Goal: Task Accomplishment & Management: Use online tool/utility

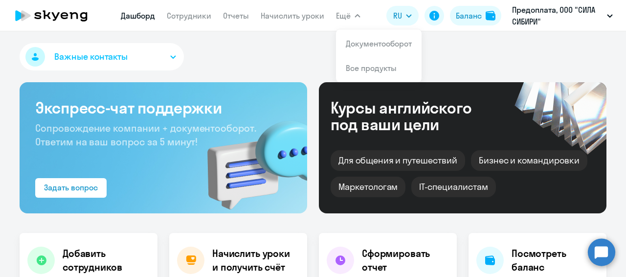
select select "30"
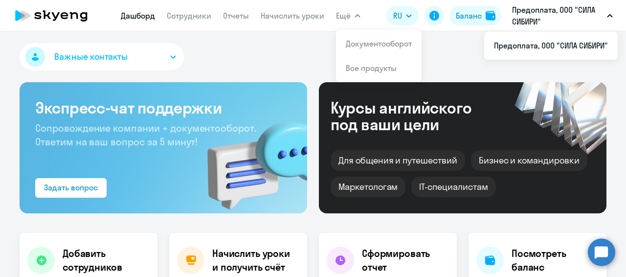
click at [567, 18] on p "Предоплата, ООО "СИЛА СИБИРИ"" at bounding box center [557, 15] width 91 height 23
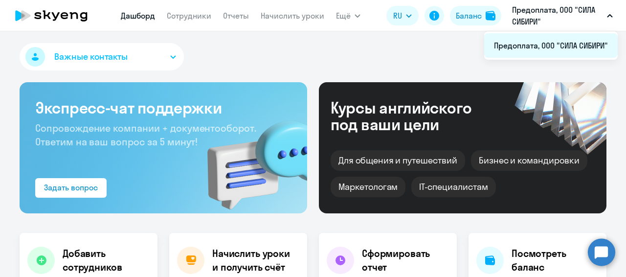
click at [522, 50] on li "Предоплата, ООО "СИЛА СИБИРИ"" at bounding box center [551, 45] width 134 height 24
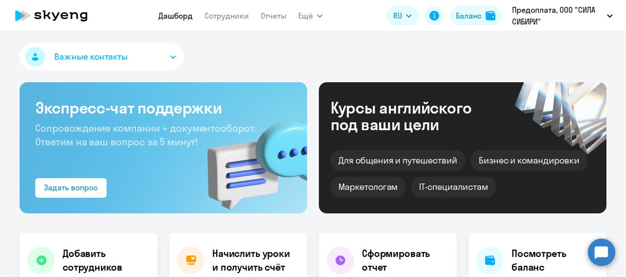
select select "30"
click at [436, 16] on icon at bounding box center [435, 16] width 10 height 10
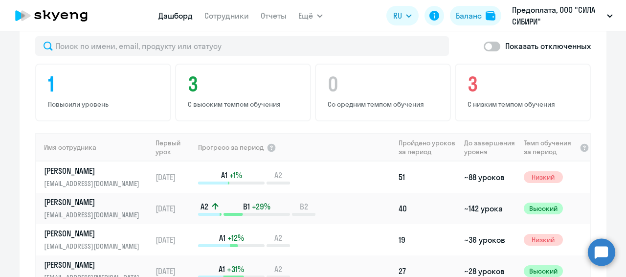
scroll to position [618, 0]
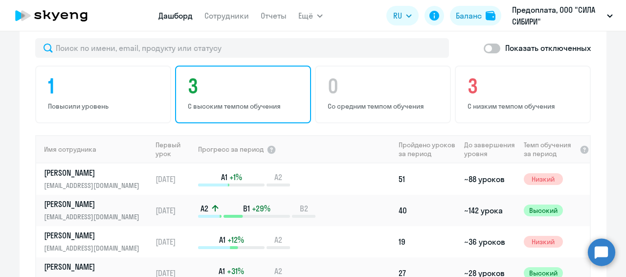
click at [199, 79] on h4 "3" at bounding box center [245, 85] width 114 height 23
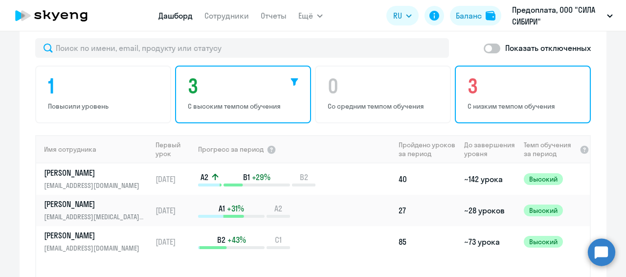
click at [469, 77] on h4 "3" at bounding box center [525, 85] width 114 height 23
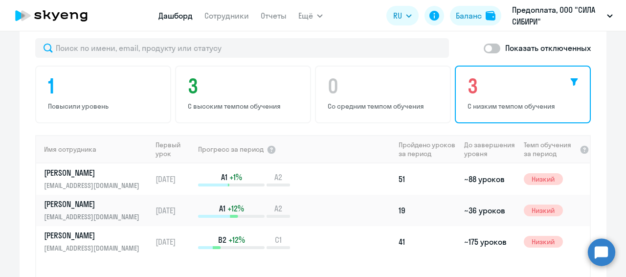
click at [353, 85] on div "1 Повысили уровень 3 С высоким темпом обучения 0 Со средним темпом обучения 3 С…" at bounding box center [313, 95] width 556 height 58
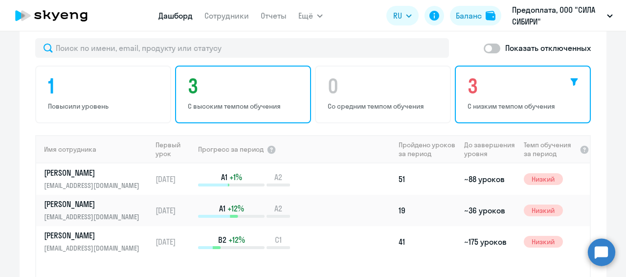
click at [244, 102] on p "С высоким темпом обучения" at bounding box center [245, 106] width 114 height 9
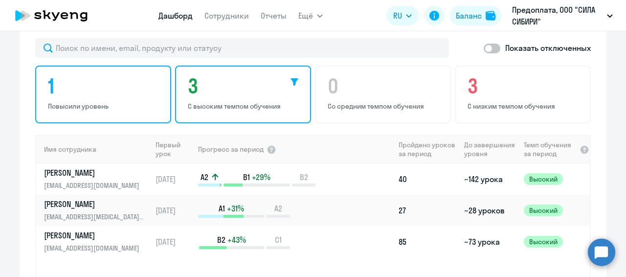
click at [118, 81] on h4 "1" at bounding box center [105, 85] width 114 height 23
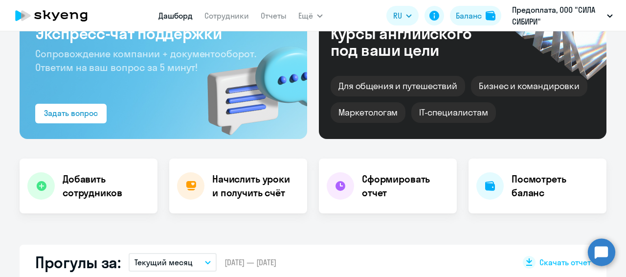
scroll to position [0, 0]
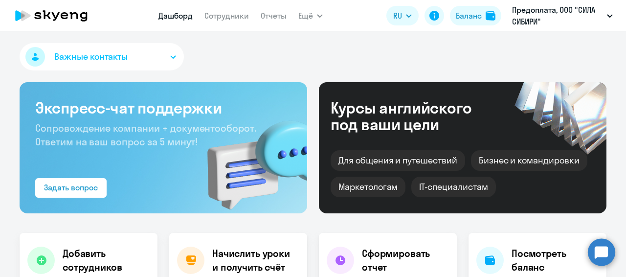
click at [153, 56] on button "Важные контакты" at bounding box center [102, 56] width 164 height 27
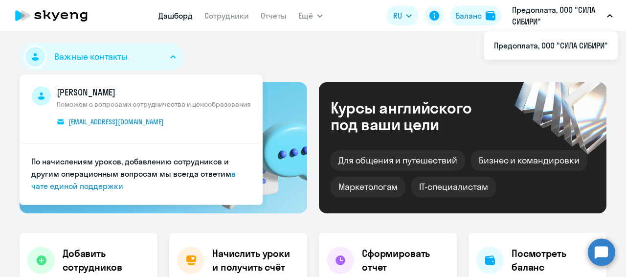
click at [75, 16] on icon at bounding box center [51, 15] width 86 height 24
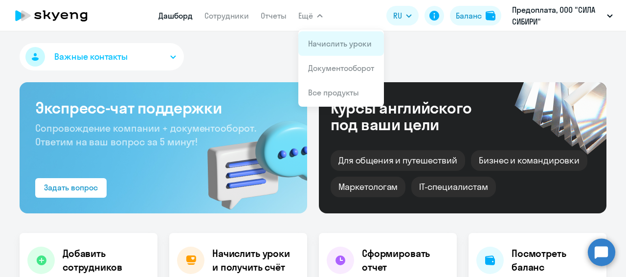
click at [320, 36] on li "Начислить уроки" at bounding box center [341, 43] width 86 height 24
